Goal: Answer question/provide support: Share knowledge or assist other users

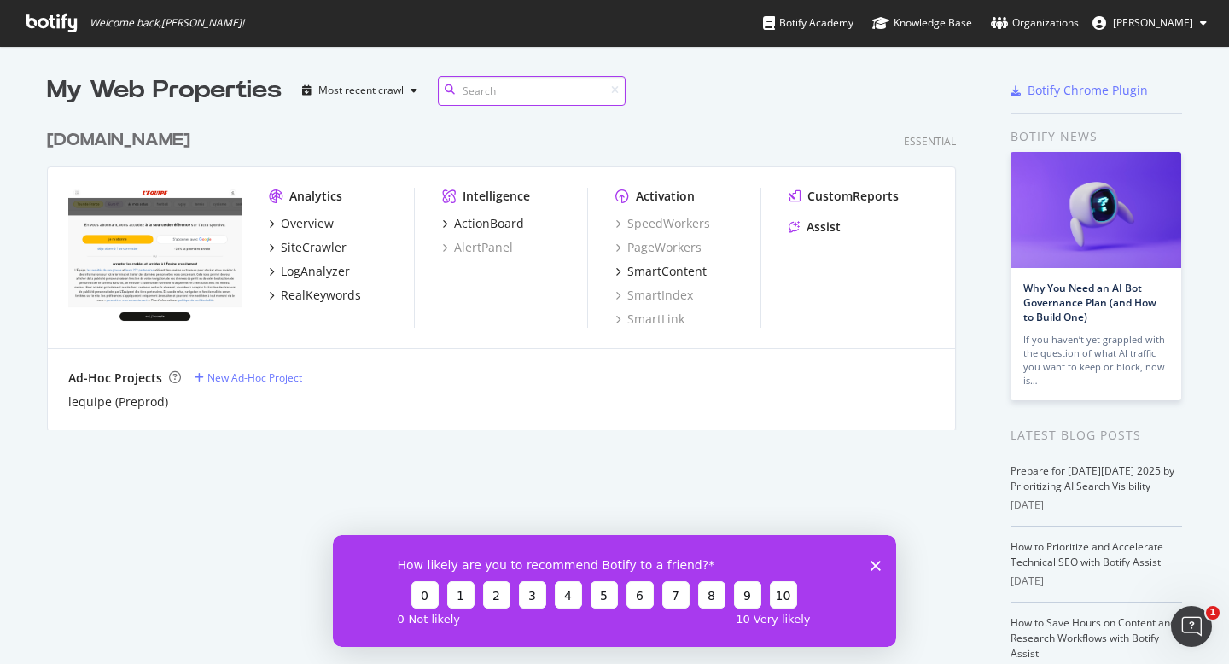
scroll to position [310, 910]
click at [820, 226] on div "Assist" at bounding box center [824, 227] width 34 height 17
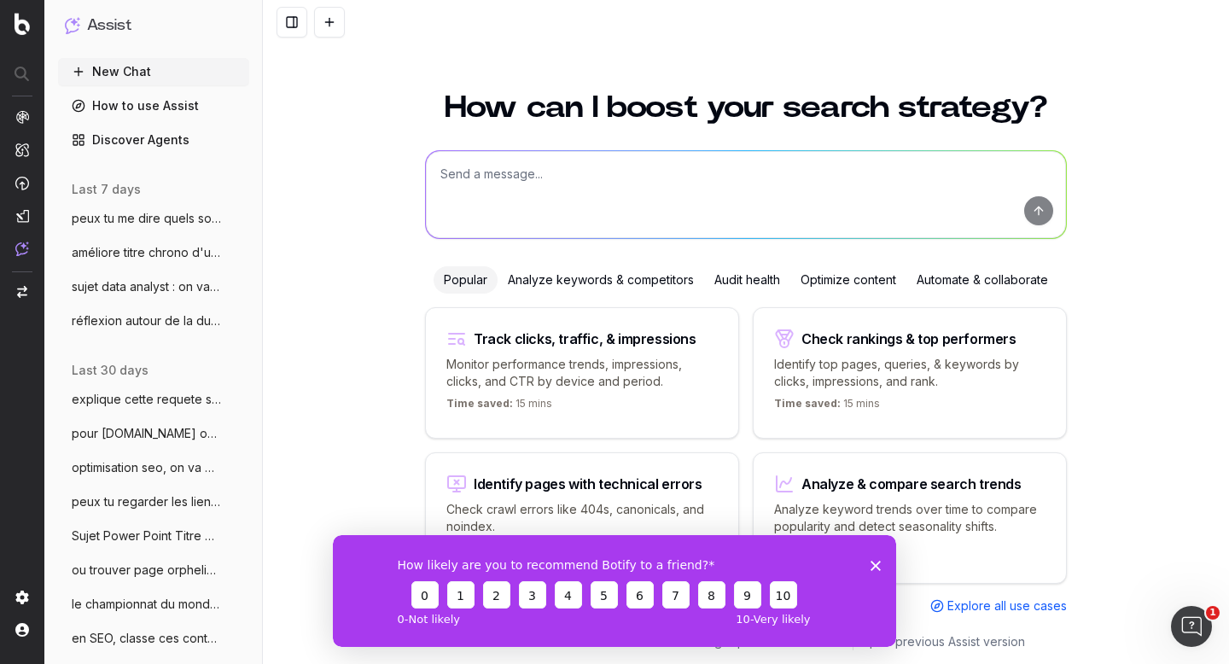
click at [878, 569] on icon "Fermer l'enquête" at bounding box center [876, 565] width 10 height 10
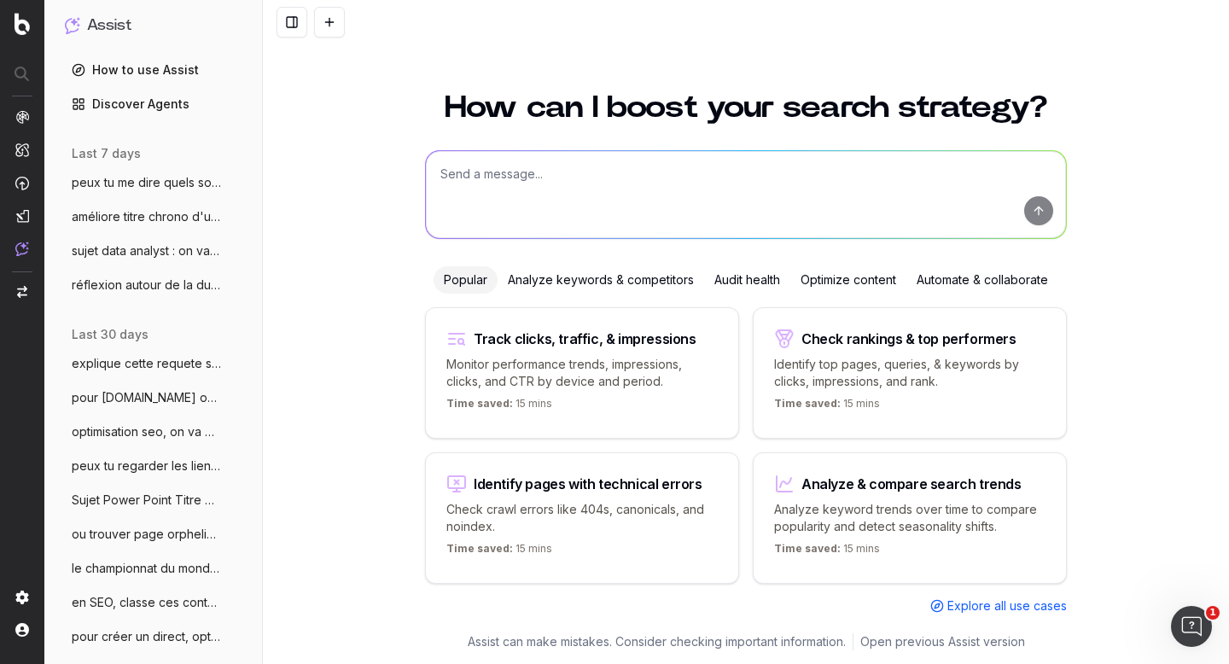
scroll to position [24, 0]
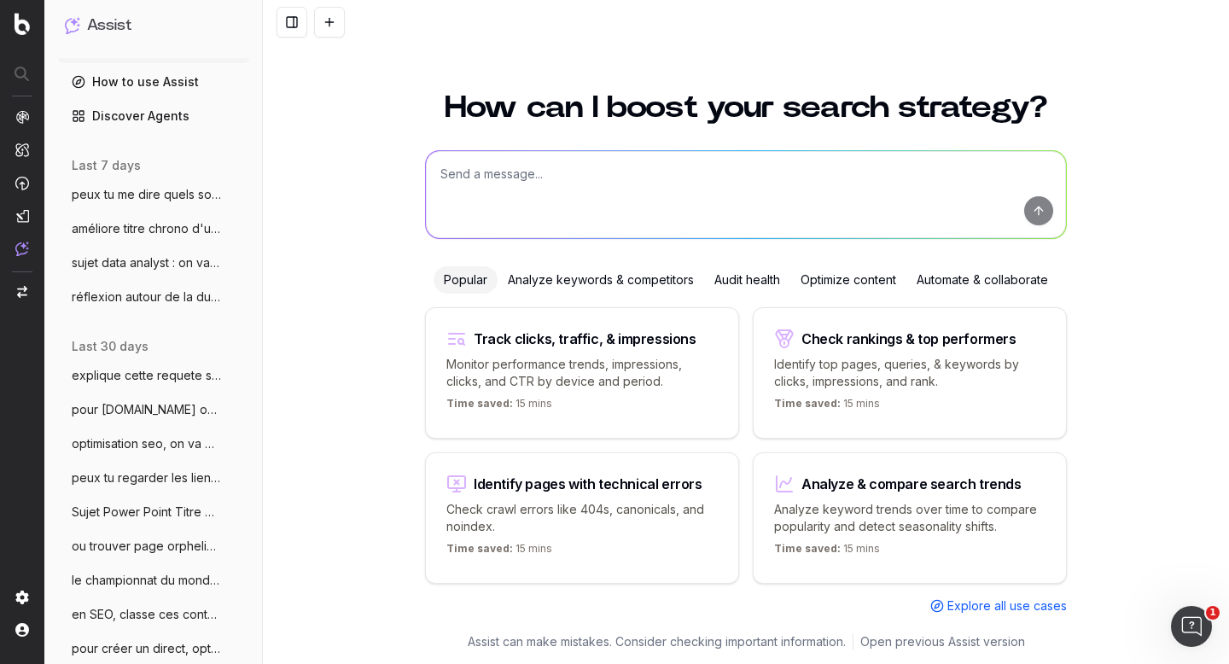
click at [481, 178] on textarea at bounding box center [746, 194] width 640 height 87
type textarea "tu vas m'aider pour la création de tickets [GEOGRAPHIC_DATA], ok ?"
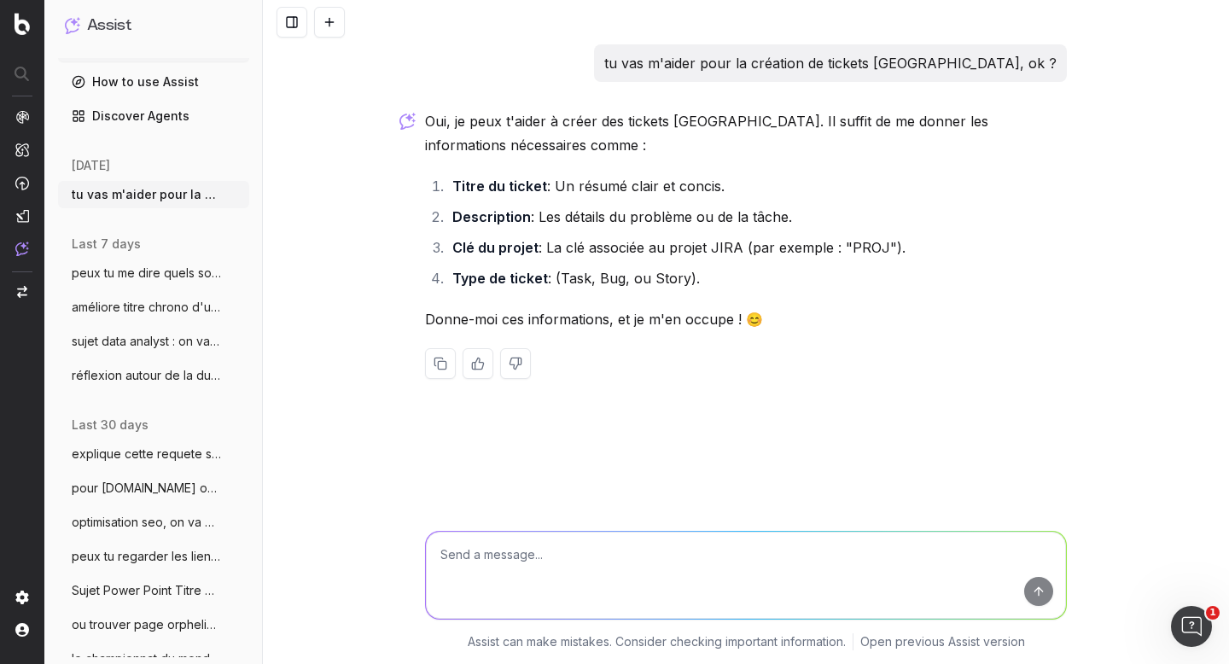
click at [509, 553] on textarea at bounding box center [746, 575] width 640 height 87
click at [513, 549] on textarea "voici l'idée : [Front] - [SEO] - Chrono dupliqués" at bounding box center [746, 575] width 640 height 87
click at [713, 577] on textarea "voici l'idée : Titre : [Front] - [SEO] - Chrono dupliqués" at bounding box center [746, 575] width 640 height 87
paste textarea "Fuite de budget Crawl / Chrono cliquable de partout / + chrono dupliqués Chrono…"
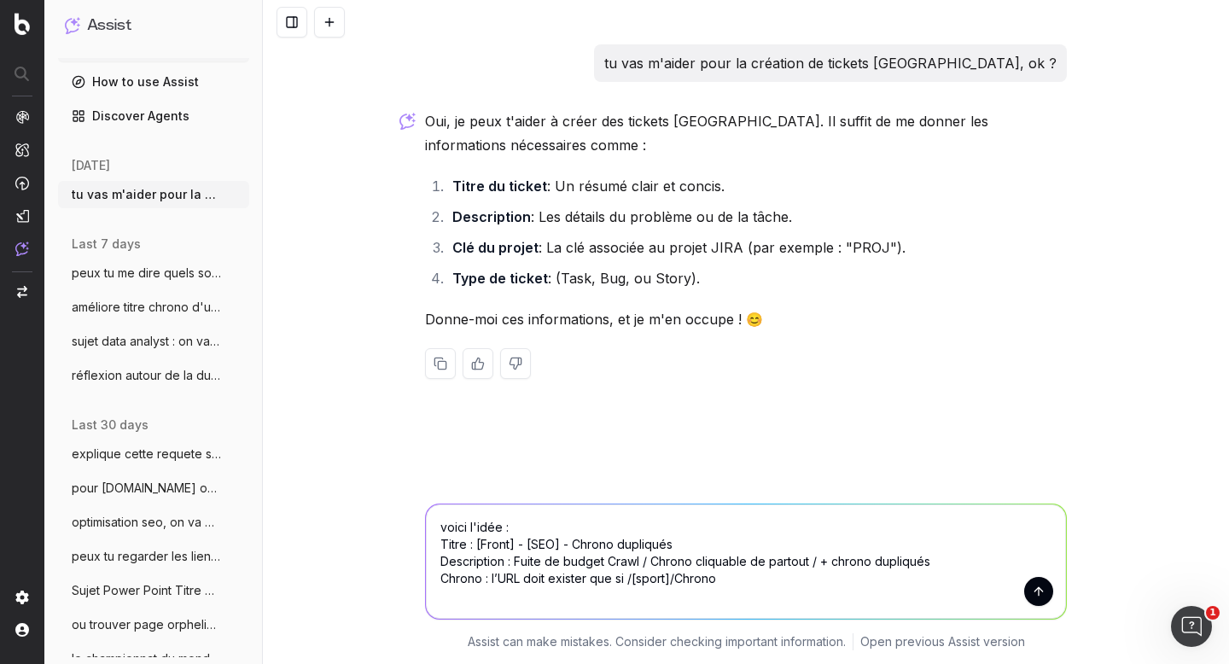
click at [564, 521] on textarea "voici l'idée : Titre : [Front] - [SEO] - Chrono dupliqués Description : Fuite d…" at bounding box center [746, 561] width 640 height 114
paste textarea "Fuite de budget Crawl / Chrono cliquable de partout / + chrono dupliqués Chrono…"
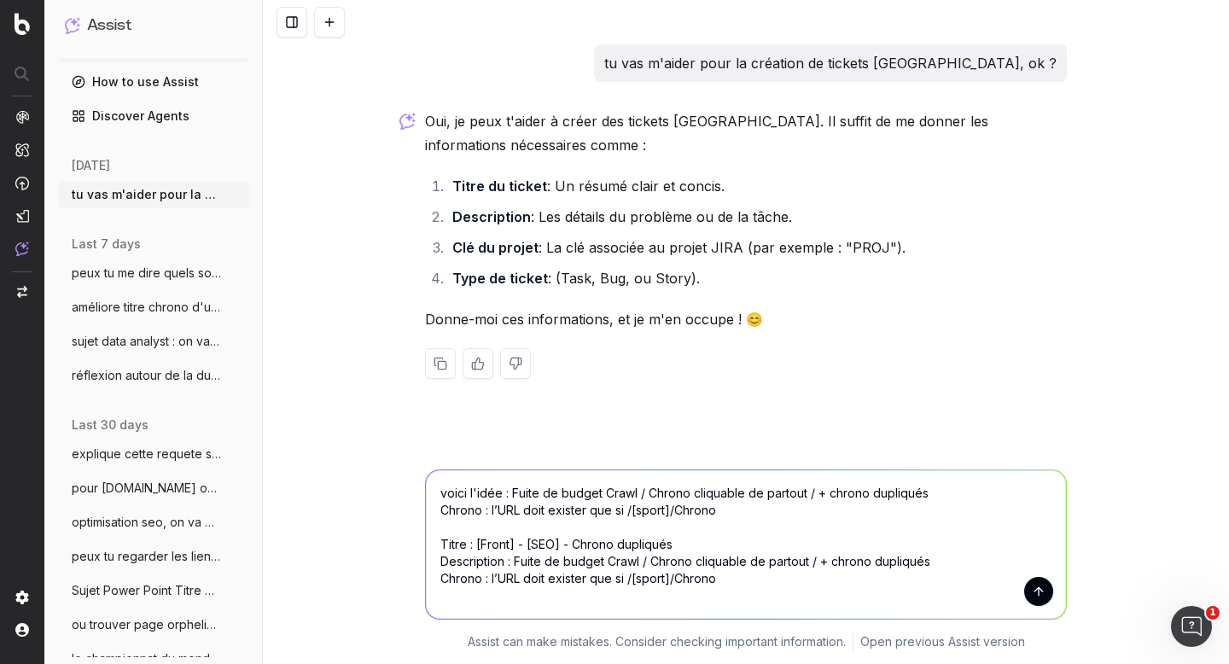
drag, startPoint x: 727, startPoint y: 579, endPoint x: 517, endPoint y: 558, distance: 211.0
click at [517, 558] on textarea "voici l'idée : Fuite de budget Crawl / Chrono cliquable de partout / + chrono d…" at bounding box center [746, 544] width 640 height 149
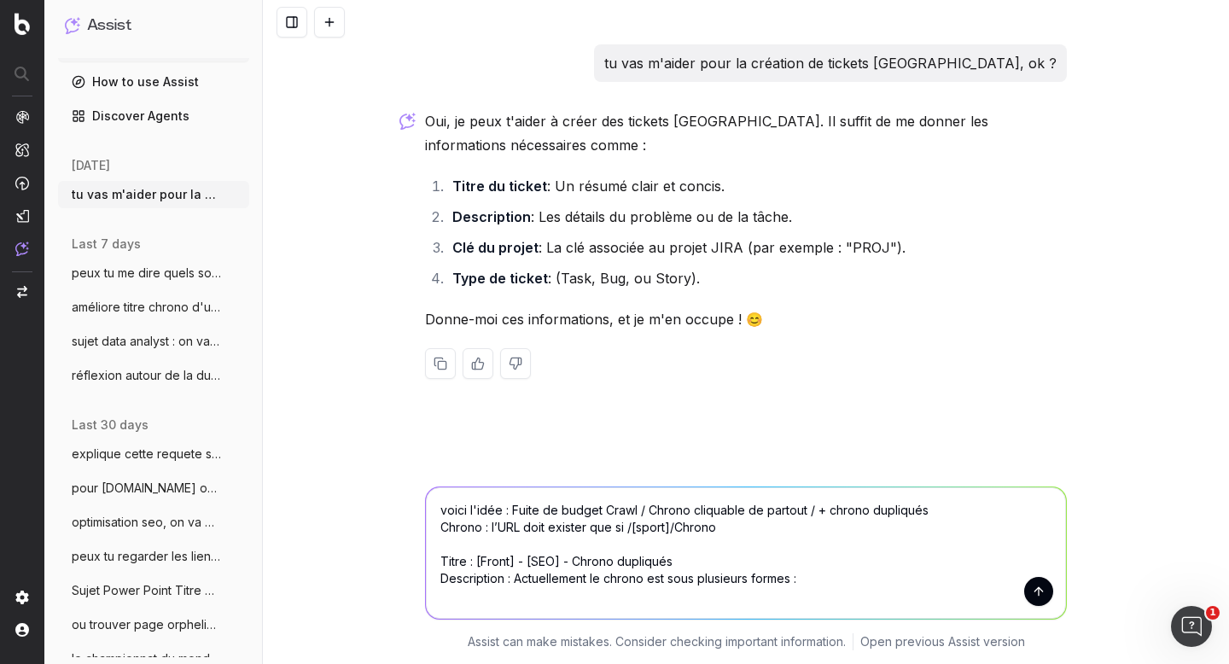
paste textarea "[URL][DOMAIN_NAME]"
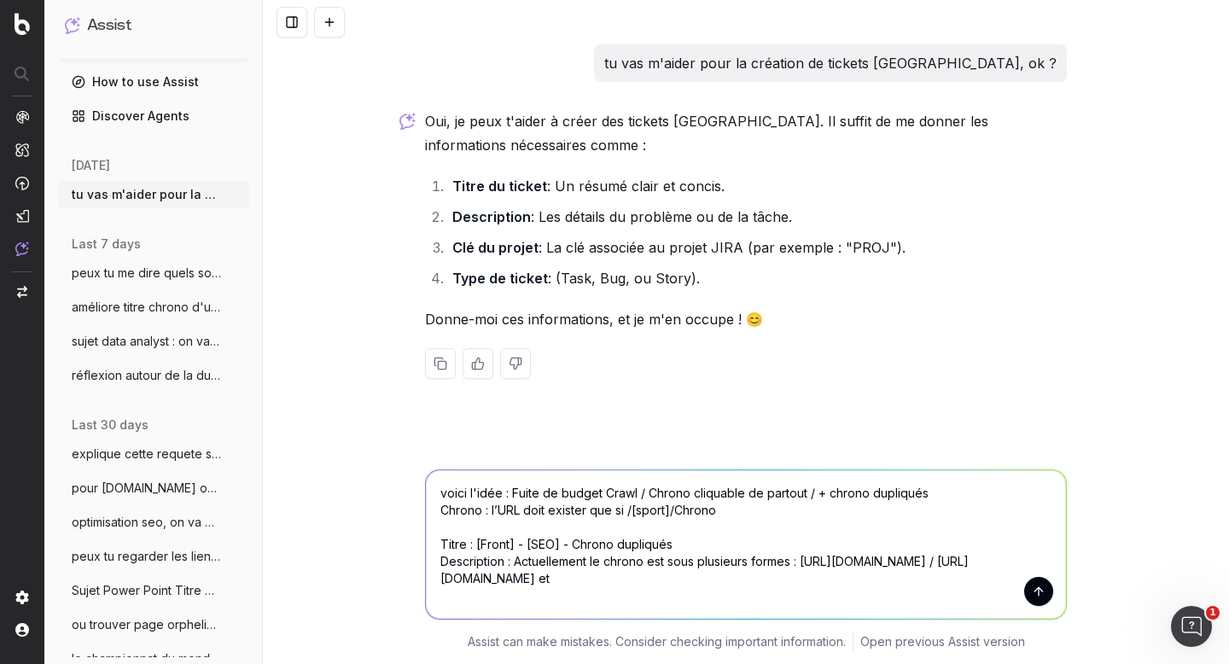
paste textarea "[URL][DOMAIN_NAME]"
click at [823, 578] on textarea "voici l'idée : Fuite de budget Crawl / Chrono cliquable de partout / + chrono d…" at bounding box center [746, 544] width 640 height 149
click at [944, 582] on textarea "voici l'idée : Fuite de budget Crawl / Chrono cliquable de partout / + chrono d…" at bounding box center [746, 544] width 640 height 149
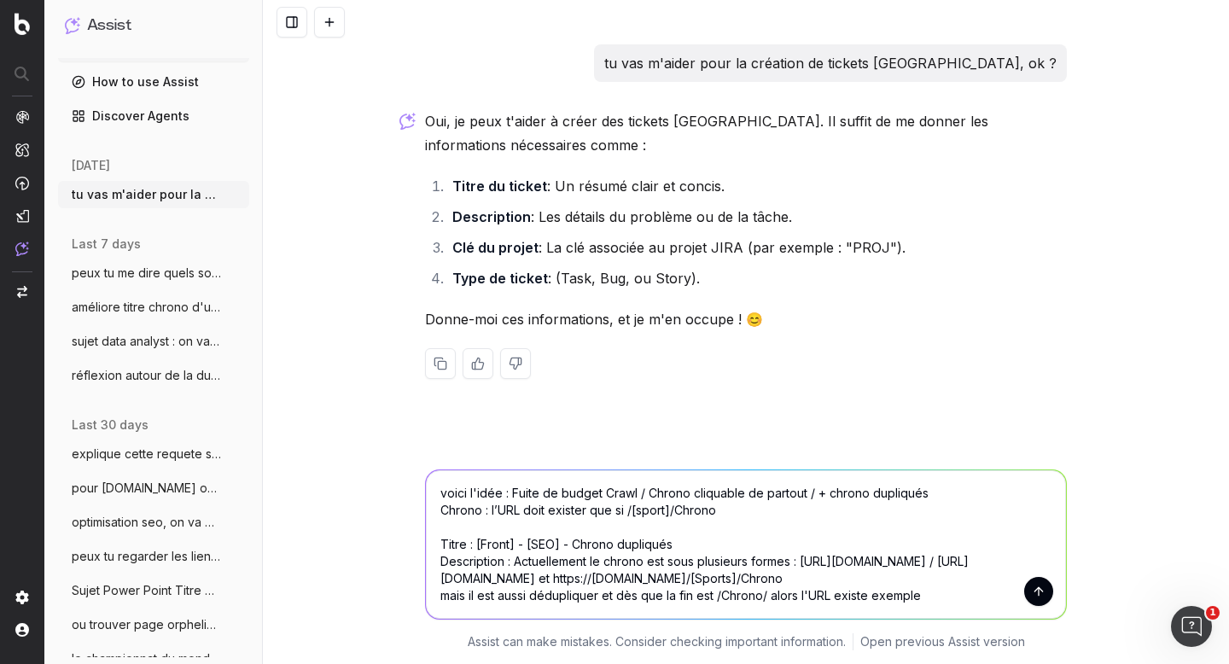
paste textarea "[URL][DOMAIN_NAME]"
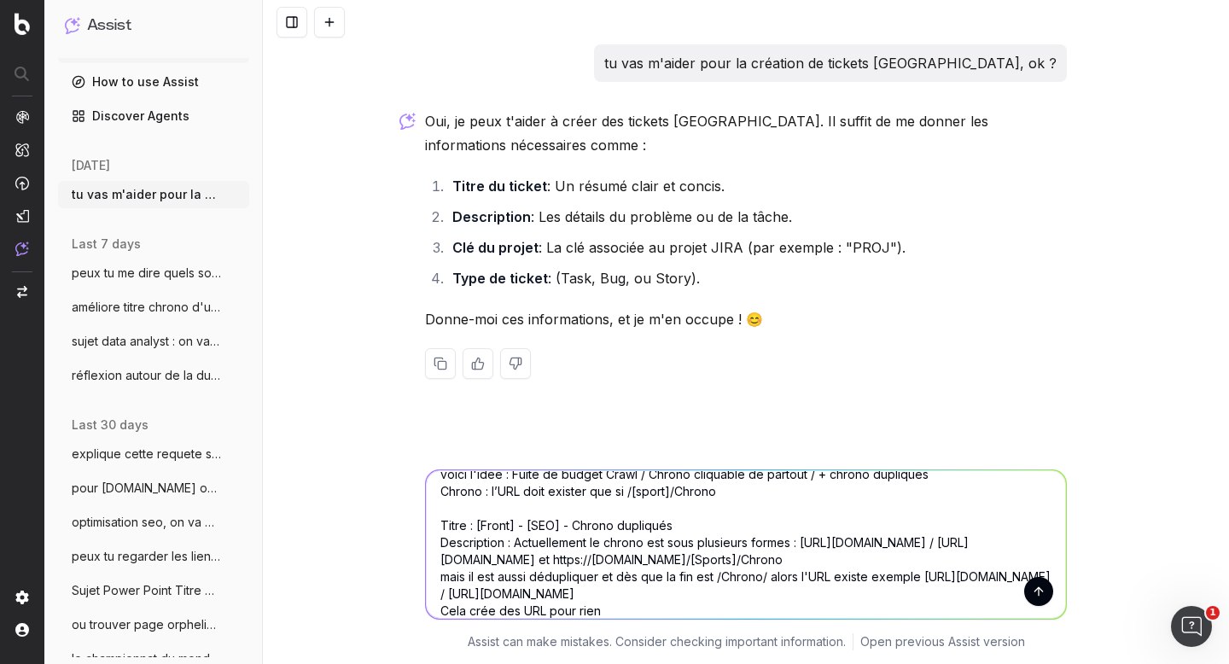
click at [1016, 589] on textarea "voici l'idée : Fuite de budget Crawl / Chrono cliquable de partout / + chrono d…" at bounding box center [746, 544] width 640 height 149
paste textarea "[PERSON_NAME]"
paste textarea "[URL][DOMAIN_NAME]"
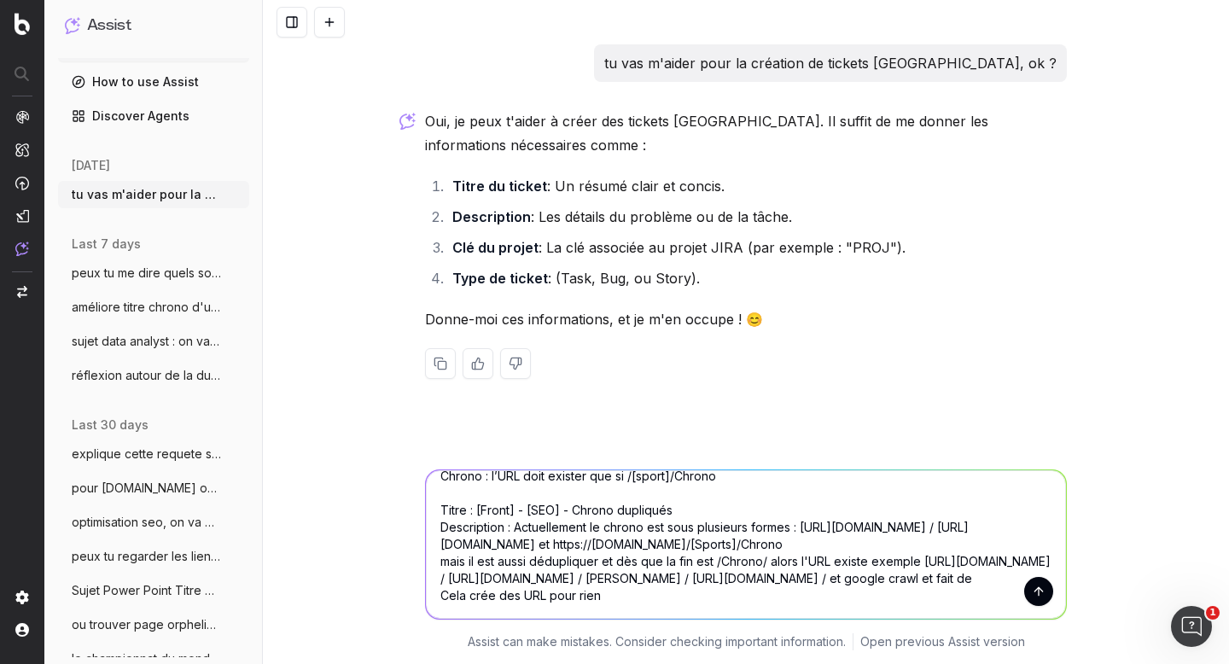
scroll to position [2, 0]
type textarea "voici l'idée : Fuite de budget Crawl / Chrono cliquable de partout / + chrono d…"
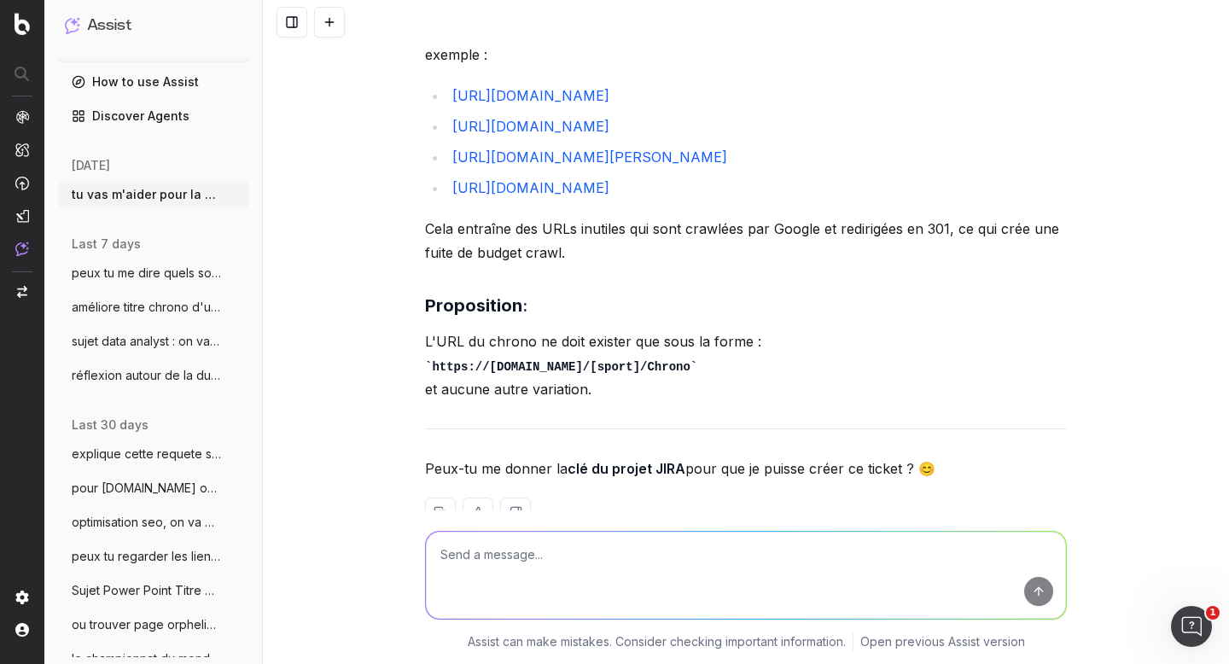
scroll to position [1051, 0]
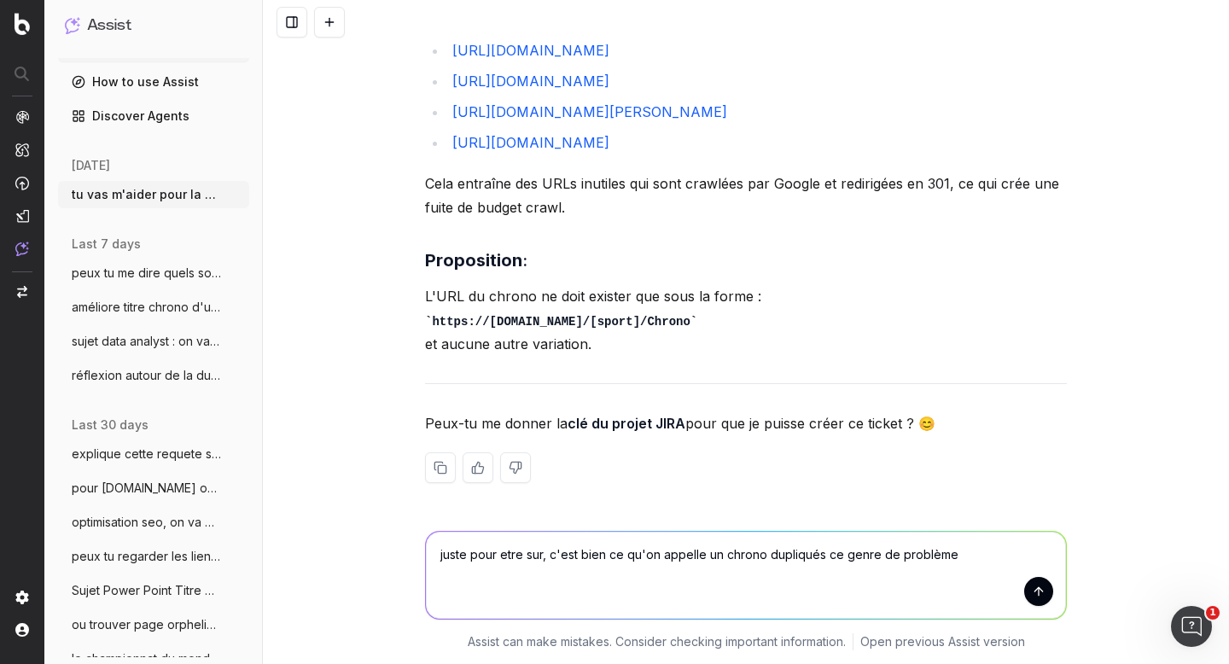
type textarea "juste pour etre sur, c'est bien ce qu'on appelle un chrono dupliqués ce genre d…"
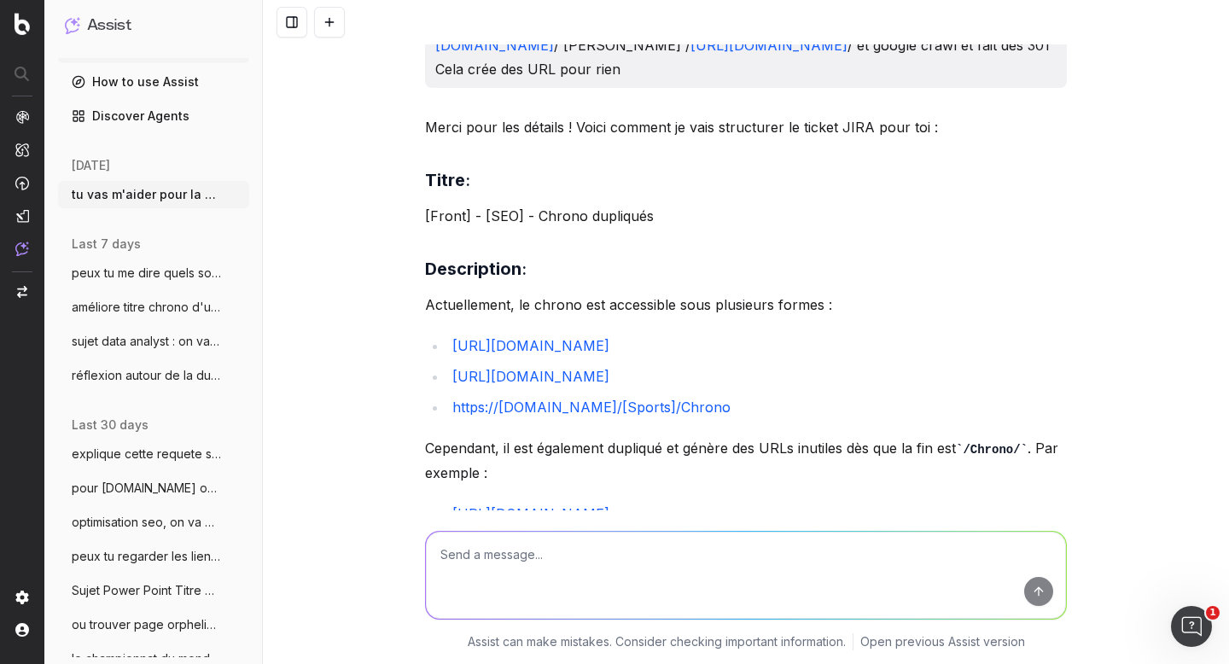
scroll to position [534, 0]
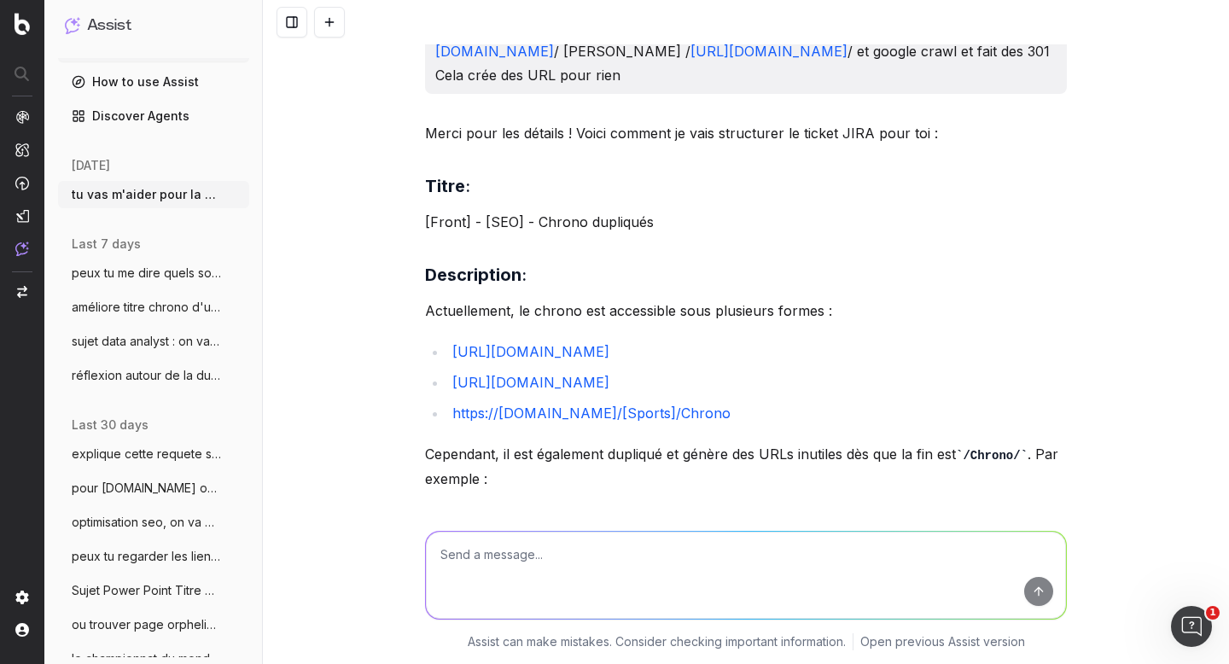
drag, startPoint x: 711, startPoint y: 259, endPoint x: 402, endPoint y: 225, distance: 310.8
click at [402, 225] on div "tu vas m'aider pour la création de tickets [GEOGRAPHIC_DATA], ok ? Oui, je peux…" at bounding box center [746, 332] width 966 height 664
copy div "Titre : [Front] - [SEO] - Chrono dupliqués Description : Actuellement, le chron…"
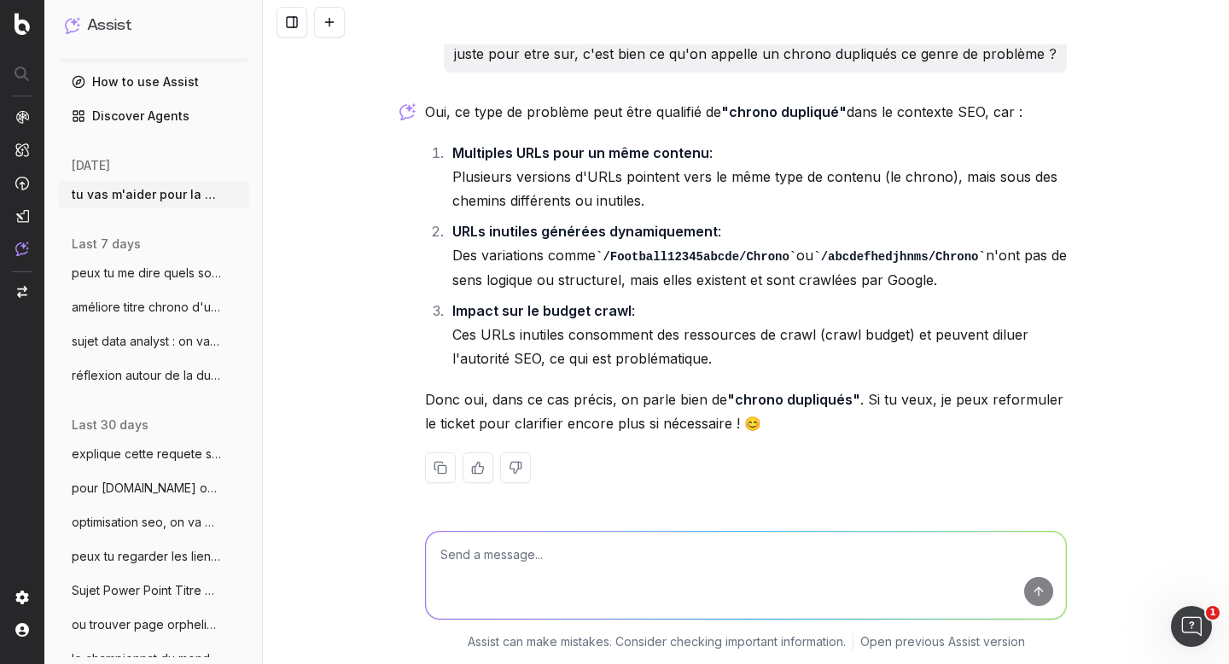
scroll to position [1525, 0]
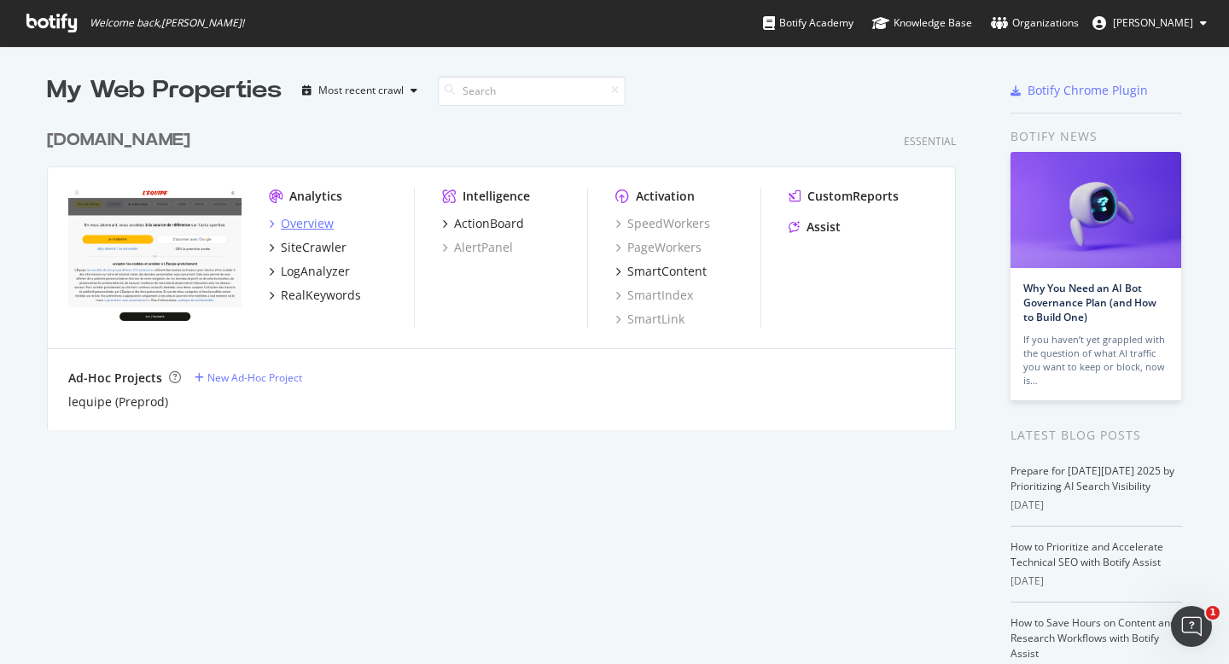
click at [290, 228] on div "Overview" at bounding box center [307, 223] width 53 height 17
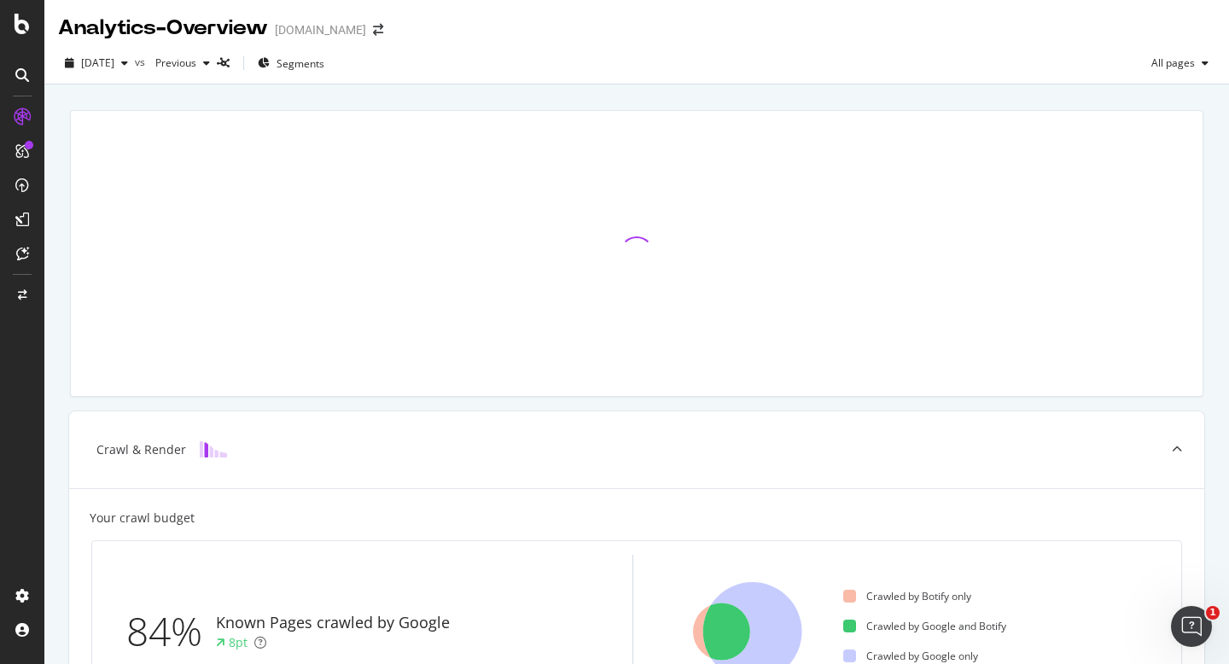
click at [23, 75] on icon at bounding box center [22, 75] width 14 height 14
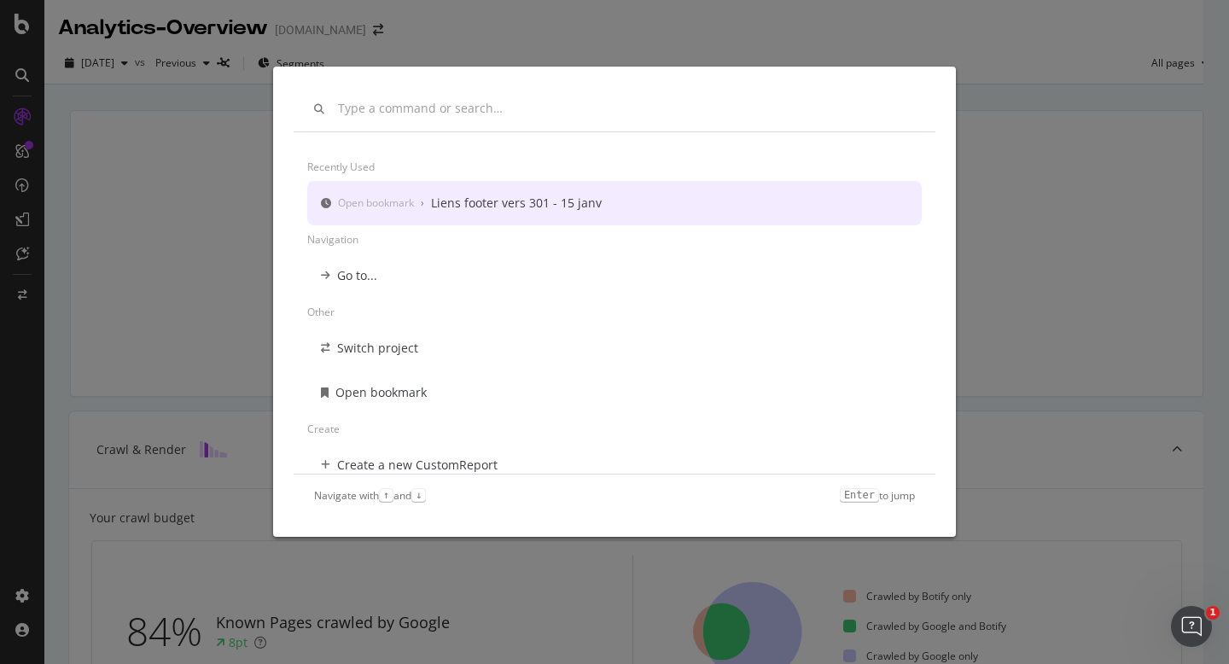
click at [387, 120] on div "modal" at bounding box center [615, 109] width 642 height 44
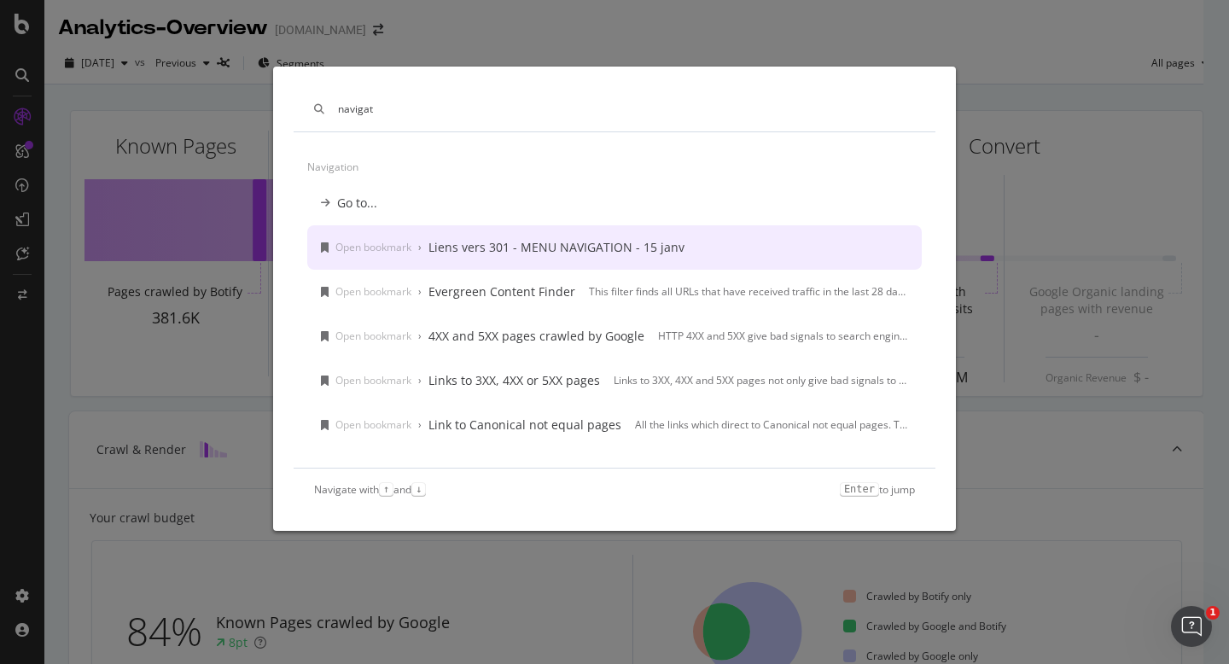
type input "navigat"
click at [523, 250] on div "Liens vers 301 - MENU NAVIGATION - 15 janv" at bounding box center [557, 247] width 256 height 17
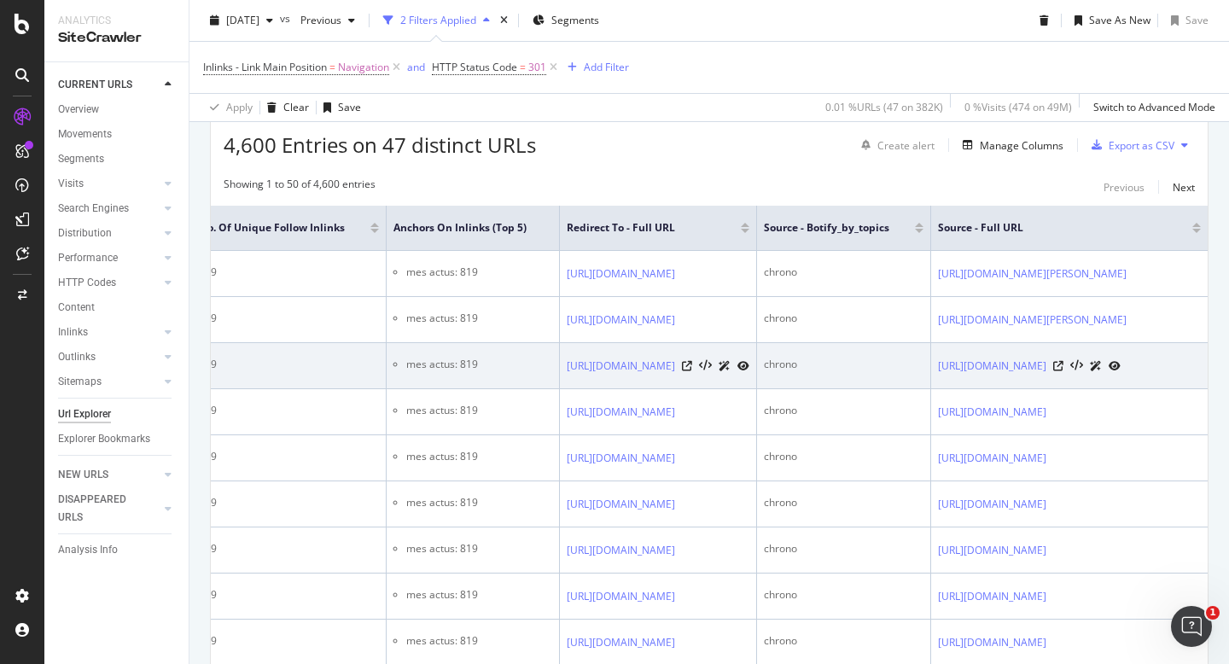
scroll to position [375, 0]
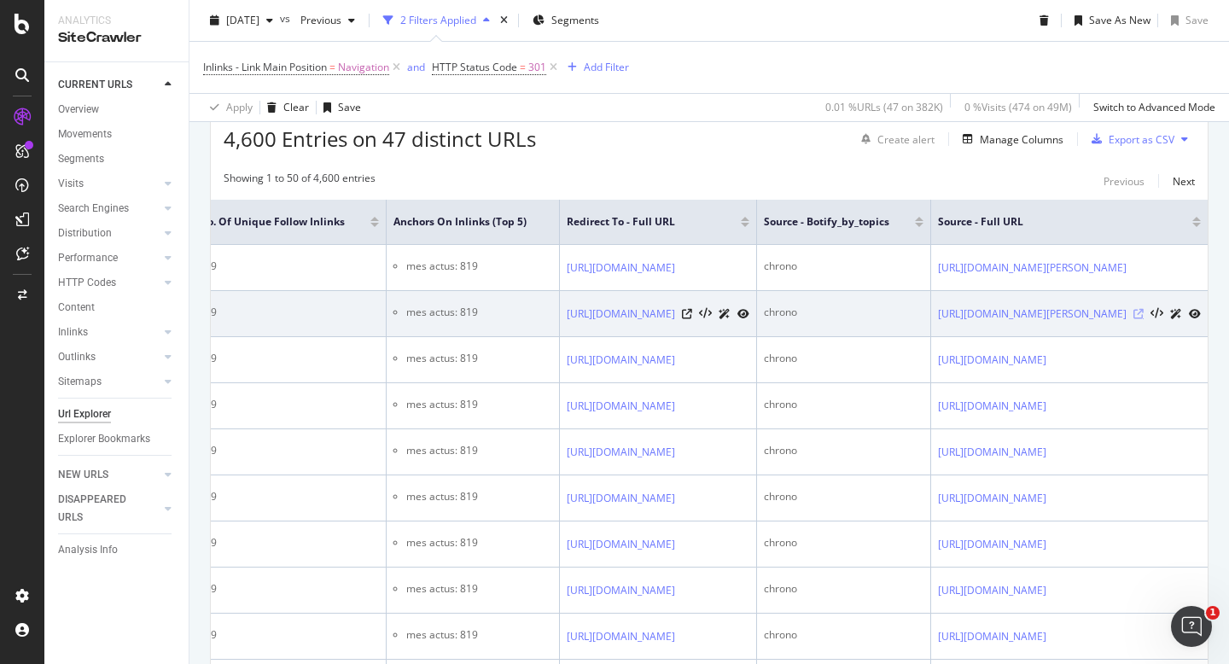
click at [1134, 312] on icon at bounding box center [1139, 314] width 10 height 10
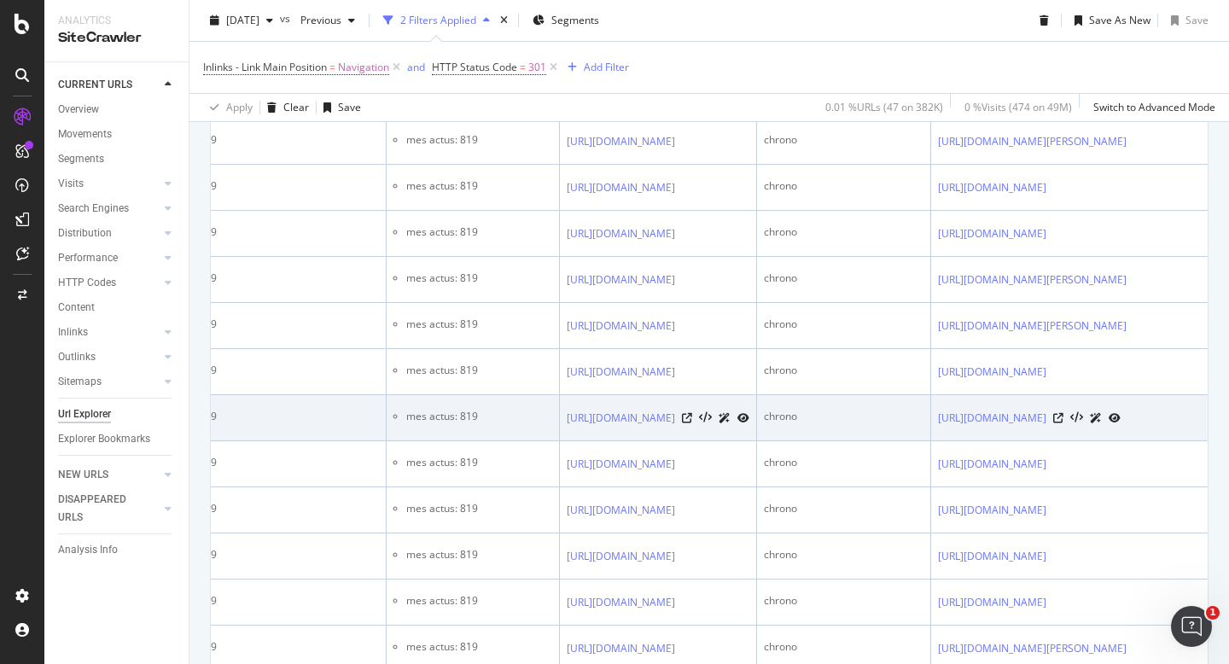
scroll to position [1104, 0]
click at [1064, 420] on icon at bounding box center [1058, 415] width 10 height 10
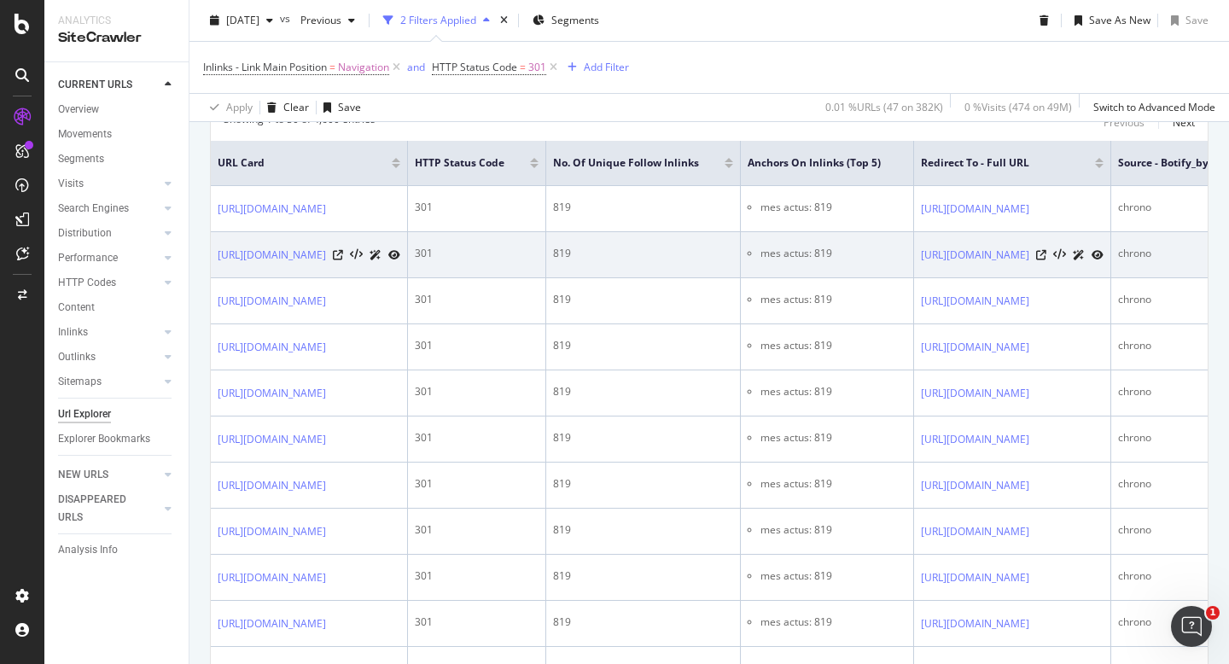
scroll to position [416, 0]
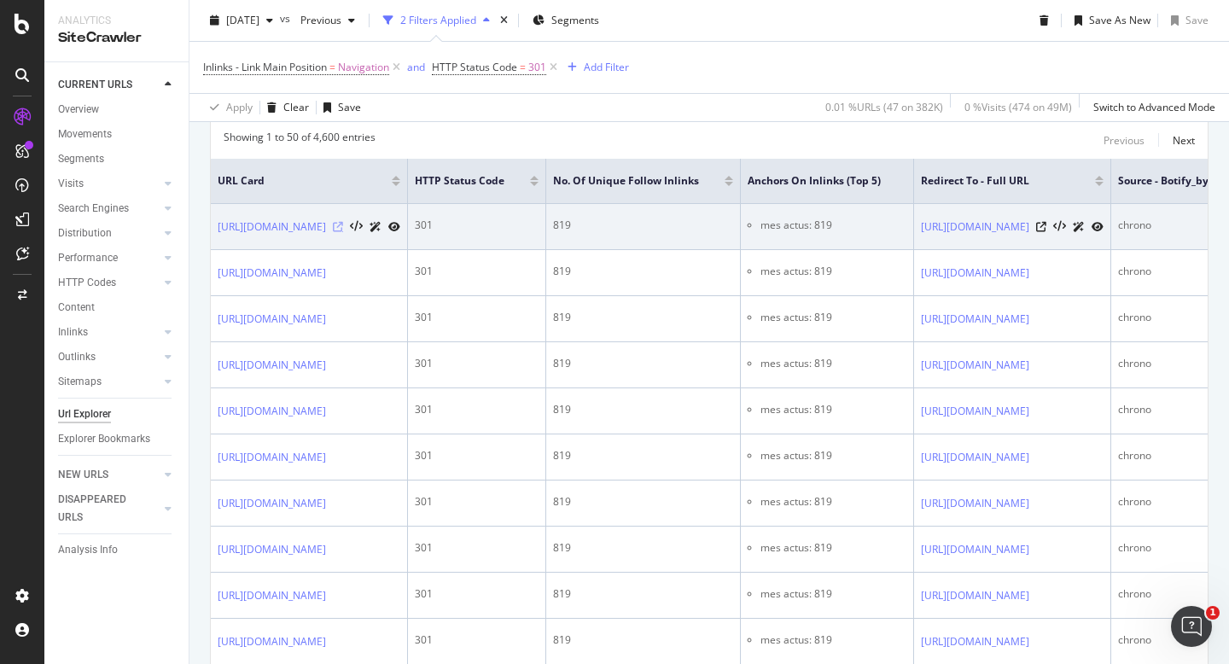
click at [343, 227] on icon at bounding box center [338, 227] width 10 height 10
